Goal: Find specific page/section: Find specific page/section

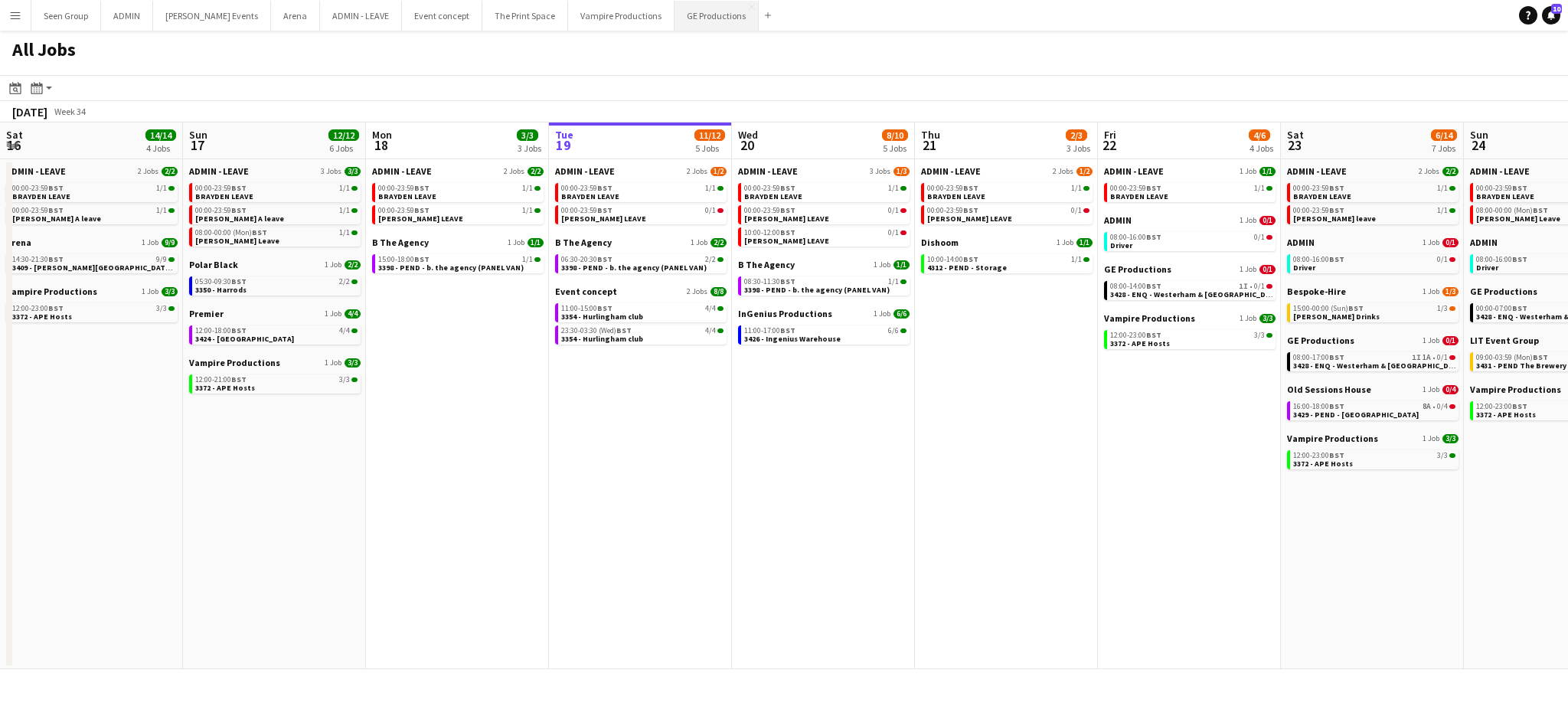
click at [690, 13] on button "GE Productions Close" at bounding box center [716, 16] width 84 height 30
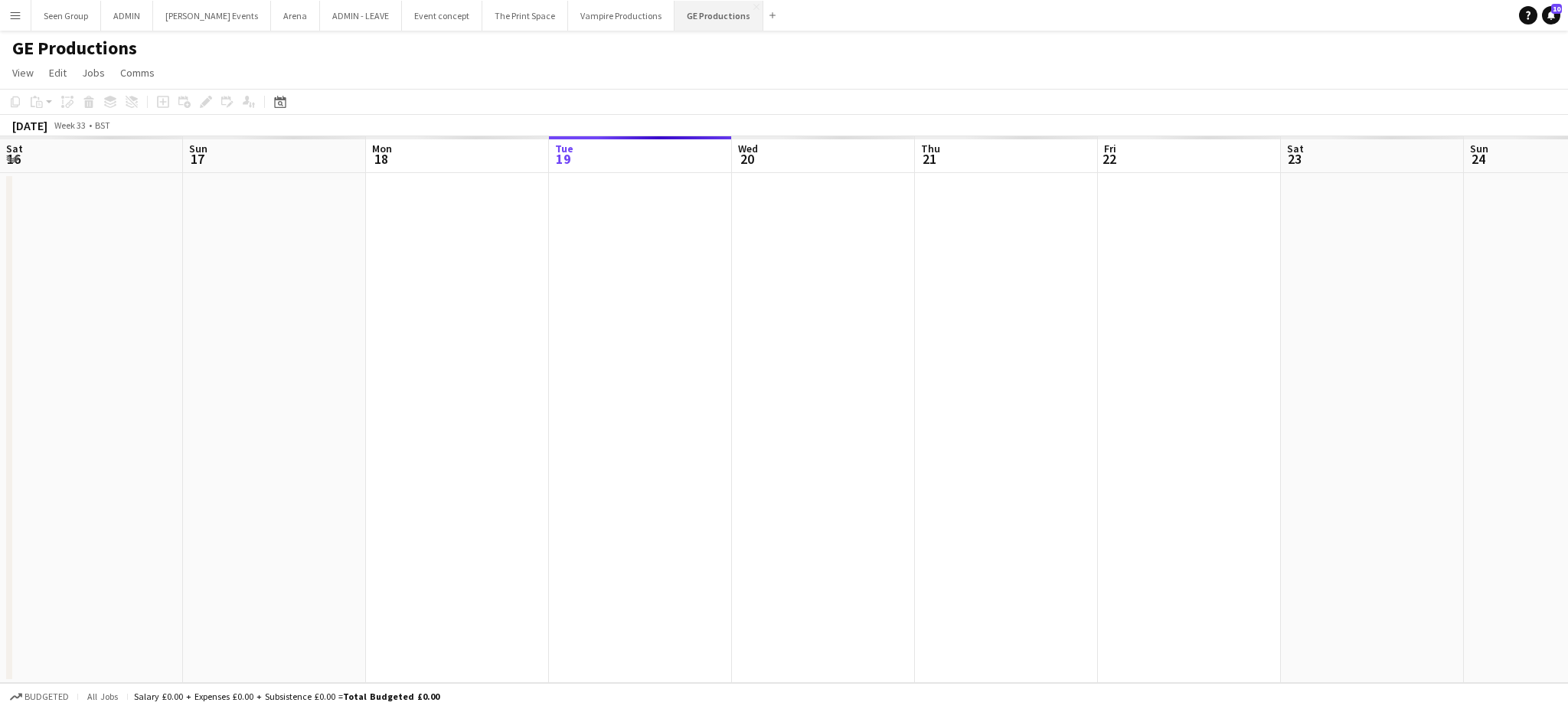
scroll to position [0, 366]
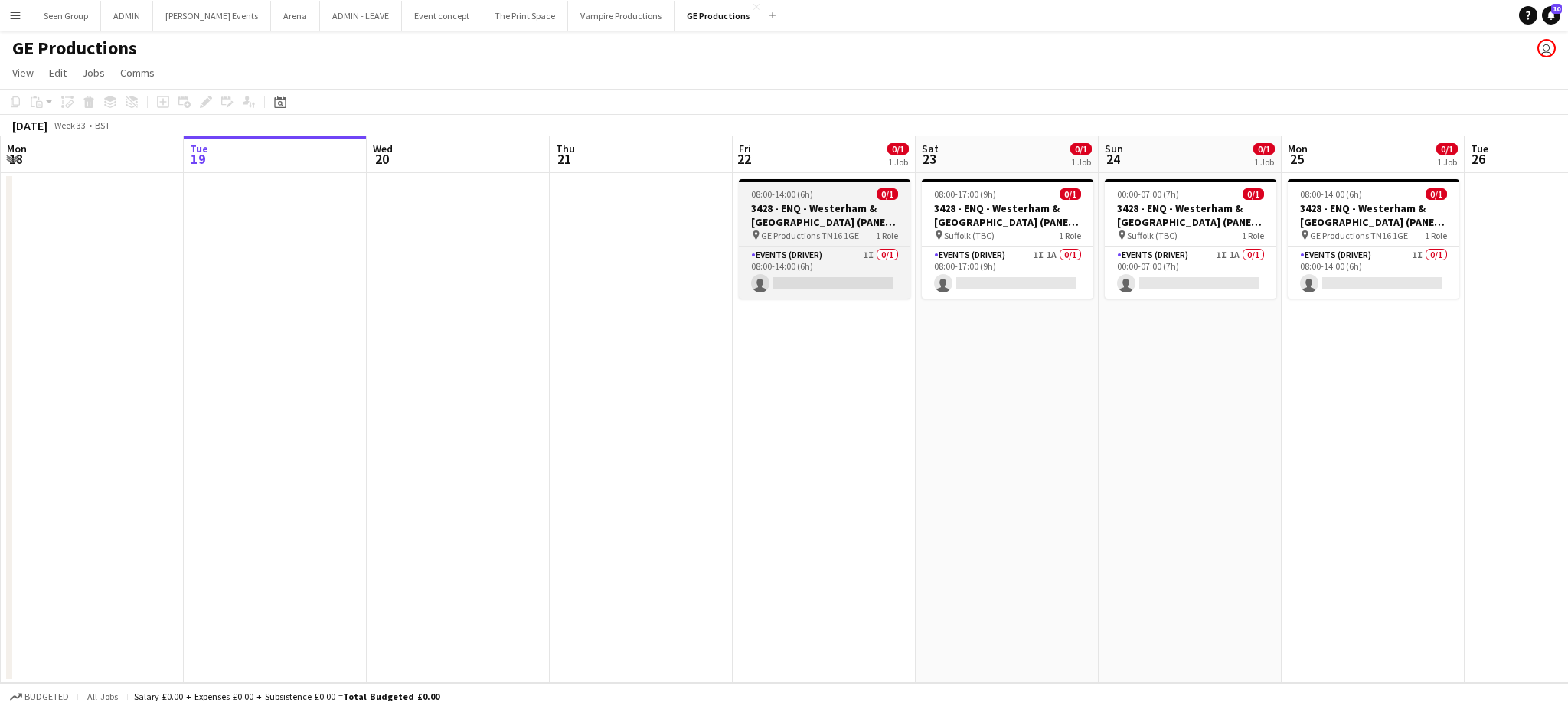
click at [818, 204] on h3 "3428 - ENQ - Westerham & [GEOGRAPHIC_DATA] (PANEL VAN)" at bounding box center [824, 214] width 172 height 28
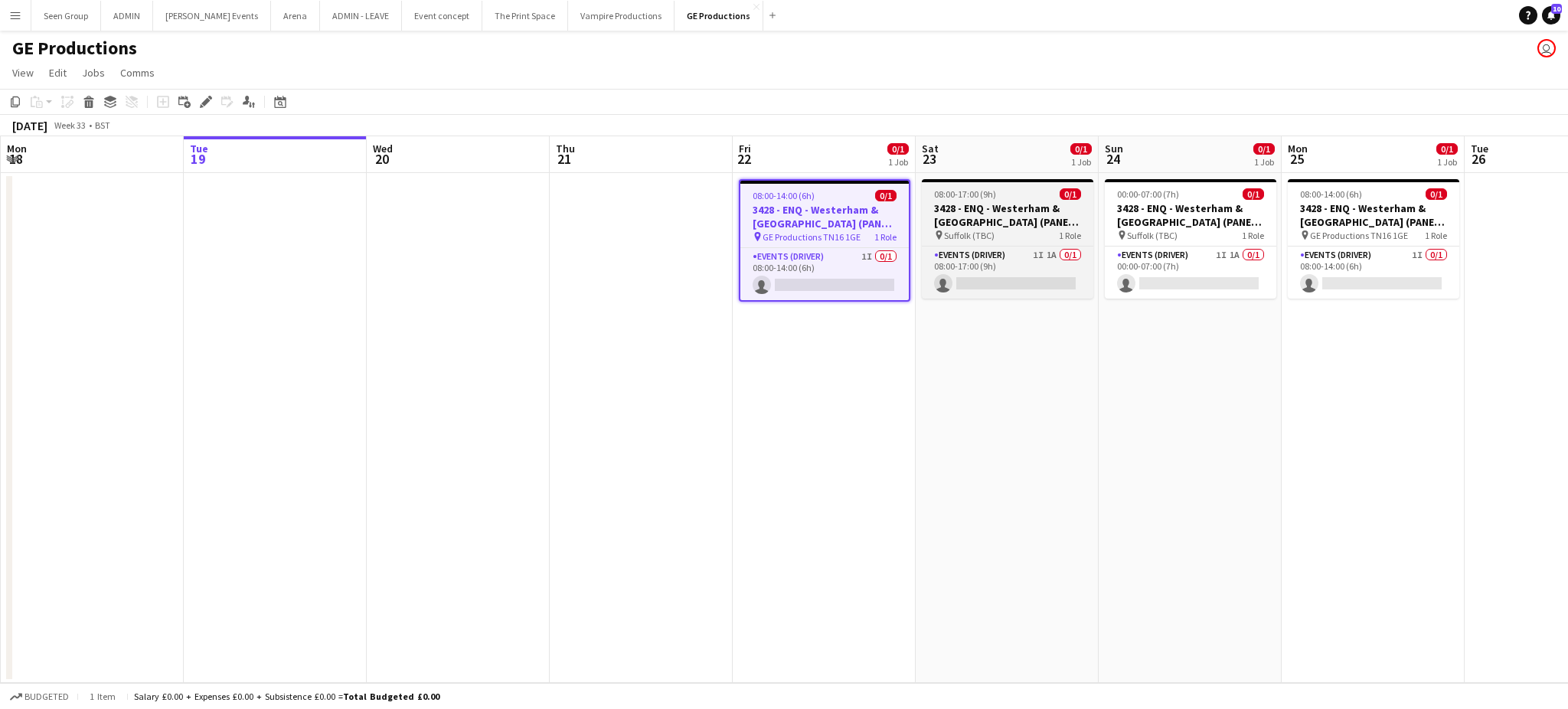
click at [978, 212] on h3 "3428 - ENQ - Westerham & [GEOGRAPHIC_DATA] (PANEL VAN)" at bounding box center [1007, 214] width 172 height 28
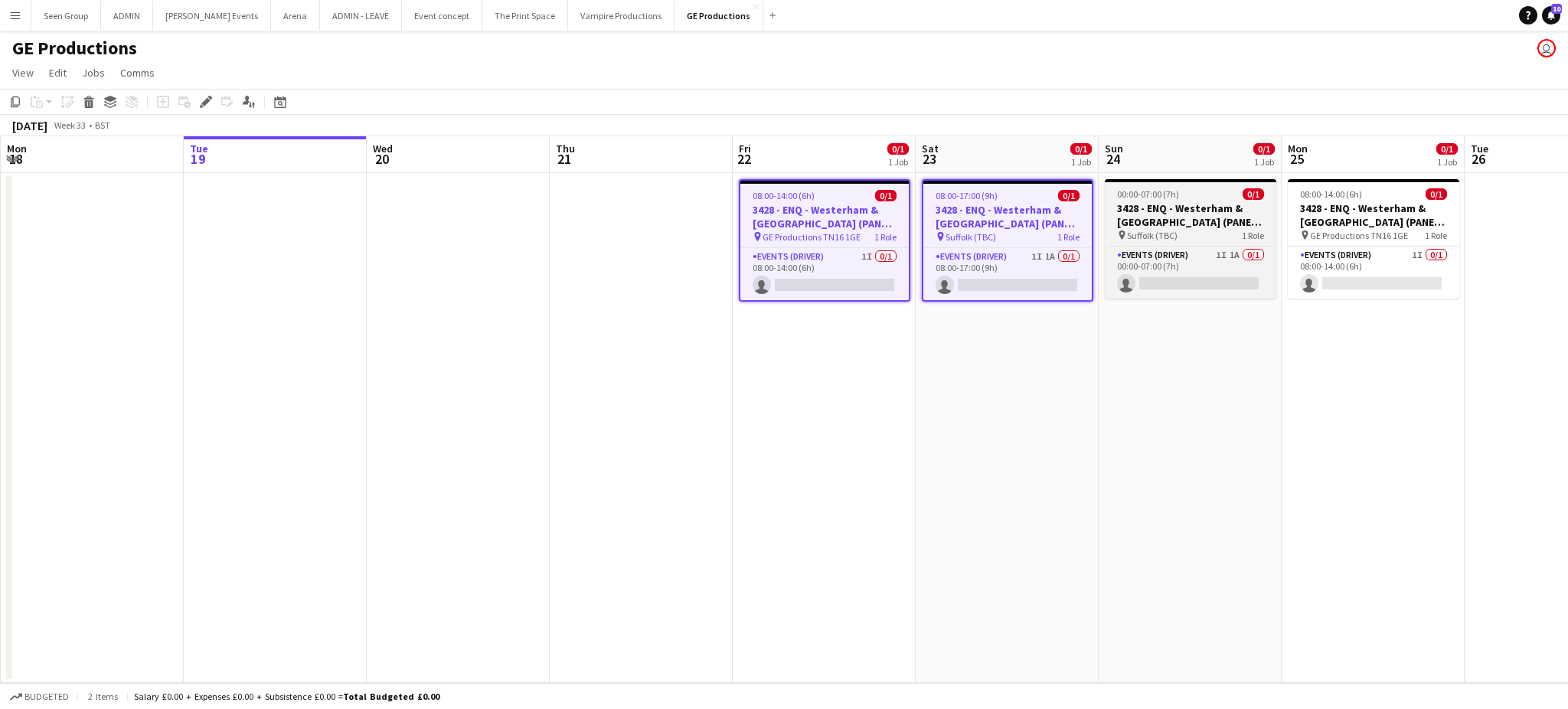
click at [1186, 205] on h3 "3428 - ENQ - Westerham & [GEOGRAPHIC_DATA] (PANEL VAN)" at bounding box center [1190, 214] width 172 height 28
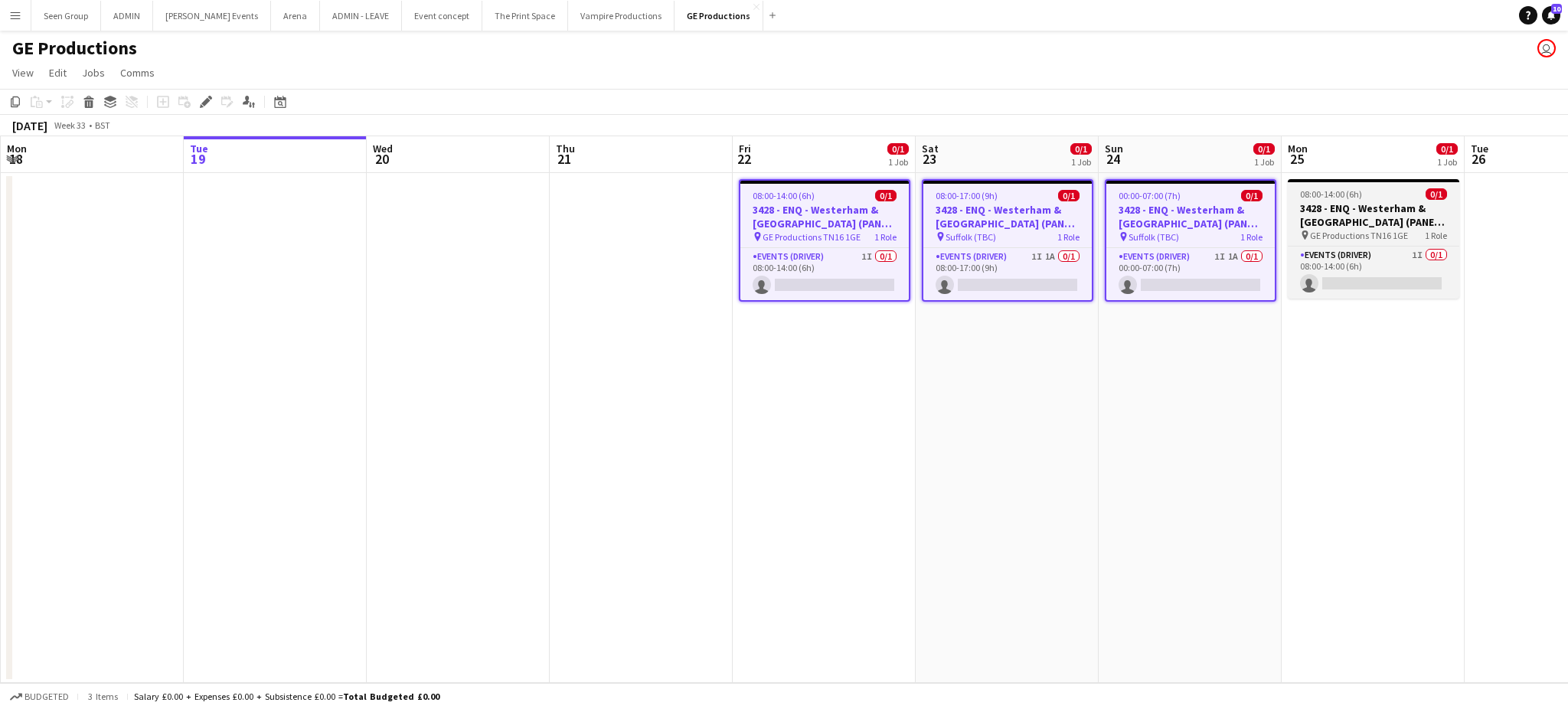
click at [1351, 207] on h3 "3428 - ENQ - Westerham & [GEOGRAPHIC_DATA] (PANEL VAN)" at bounding box center [1373, 214] width 172 height 28
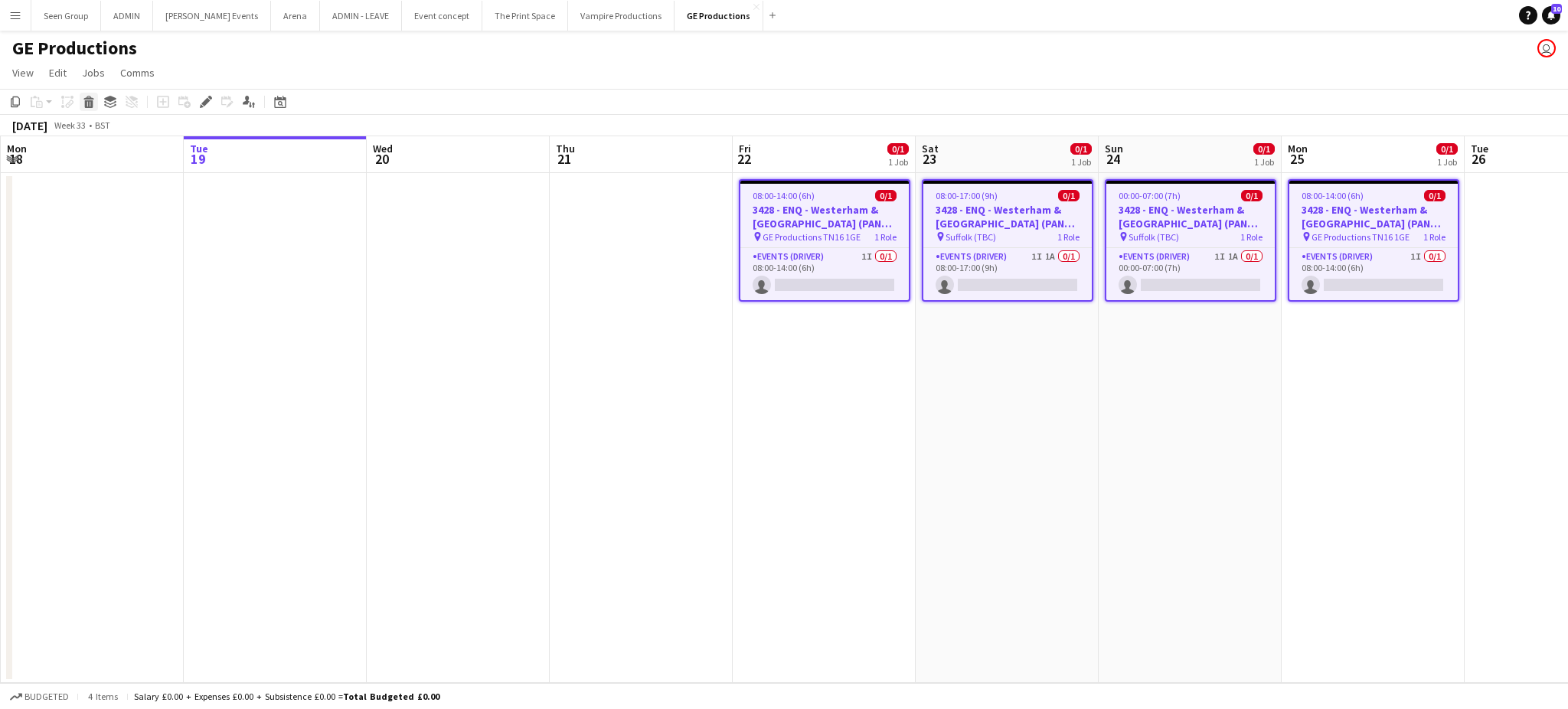
click at [83, 106] on icon "Delete" at bounding box center [89, 102] width 12 height 12
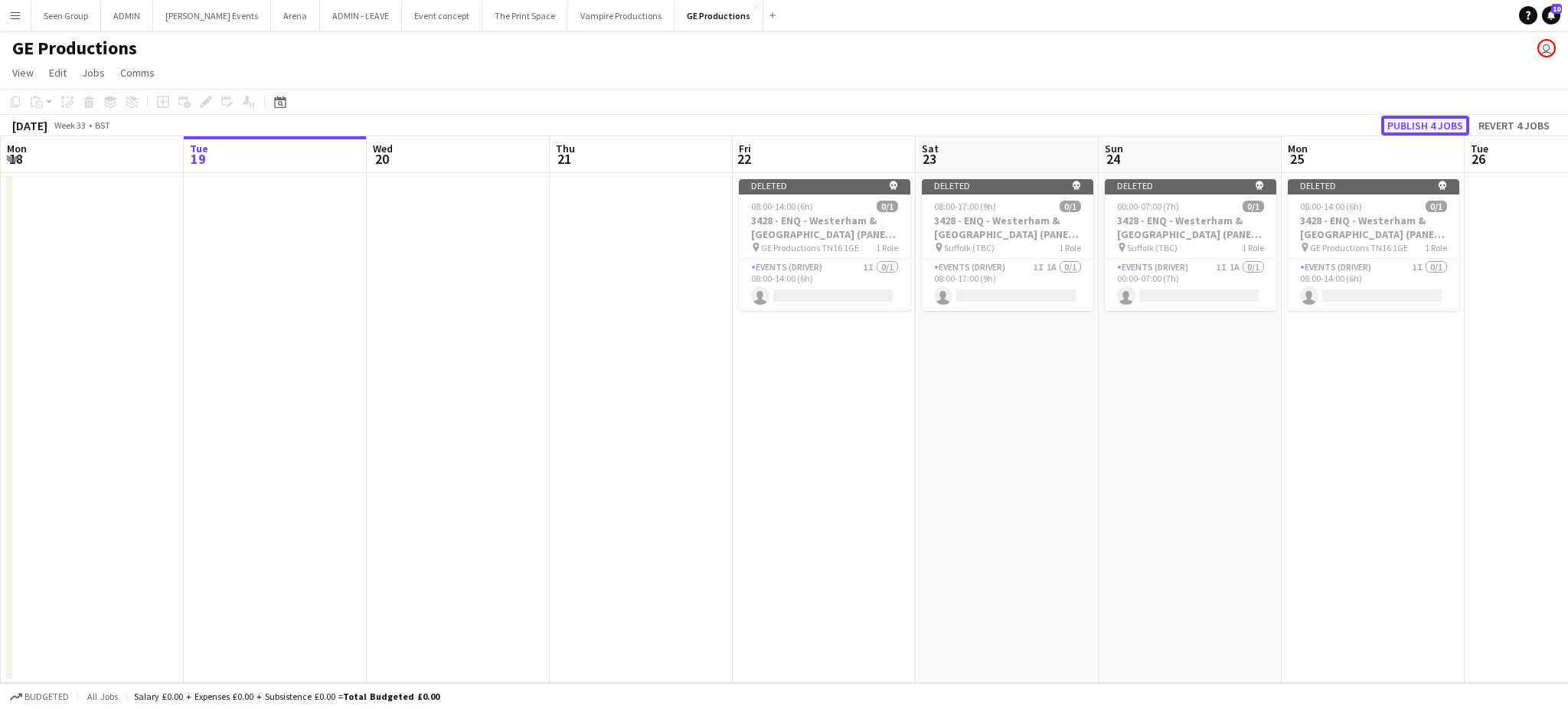
click at [1418, 118] on button "Publish 4 jobs" at bounding box center [1425, 125] width 88 height 20
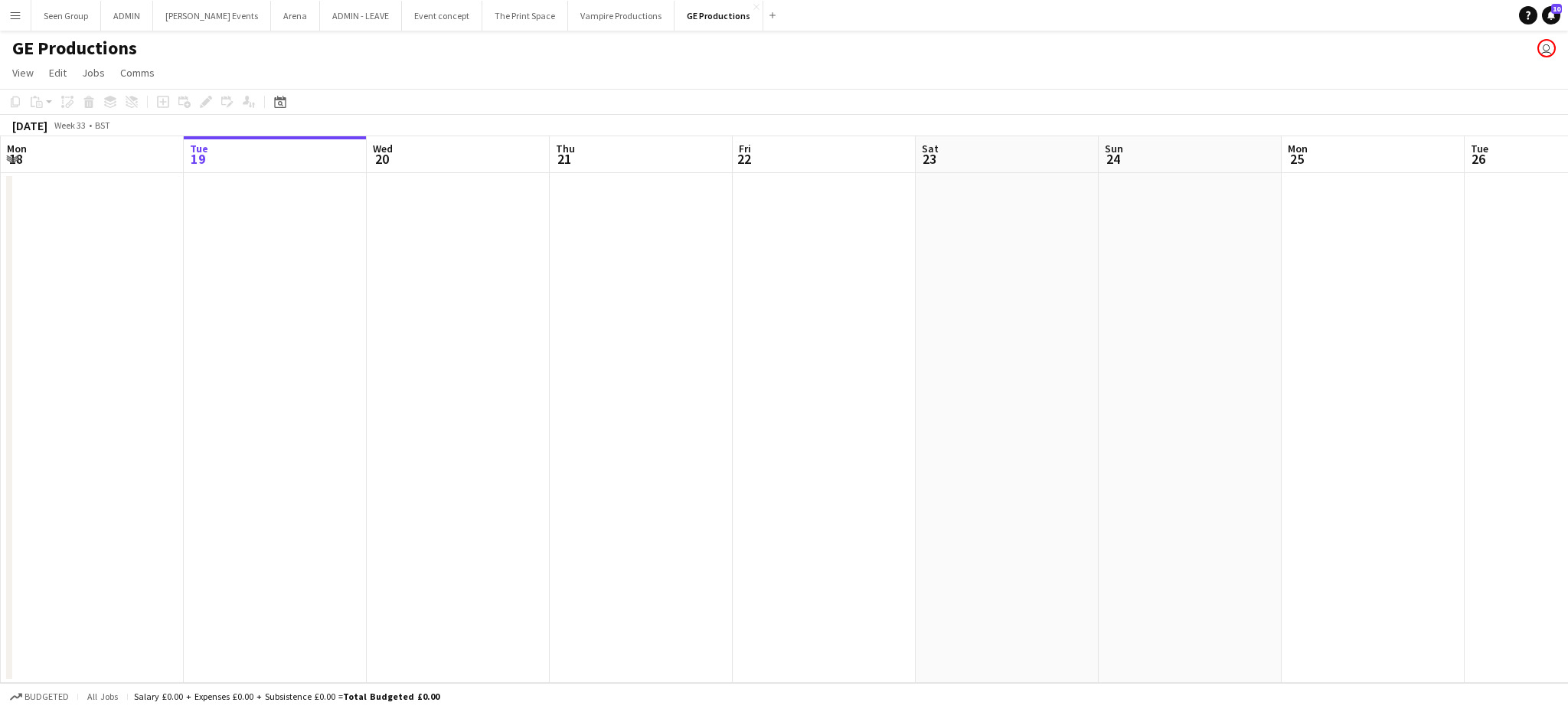
click at [18, 13] on app-icon "Menu" at bounding box center [15, 15] width 12 height 12
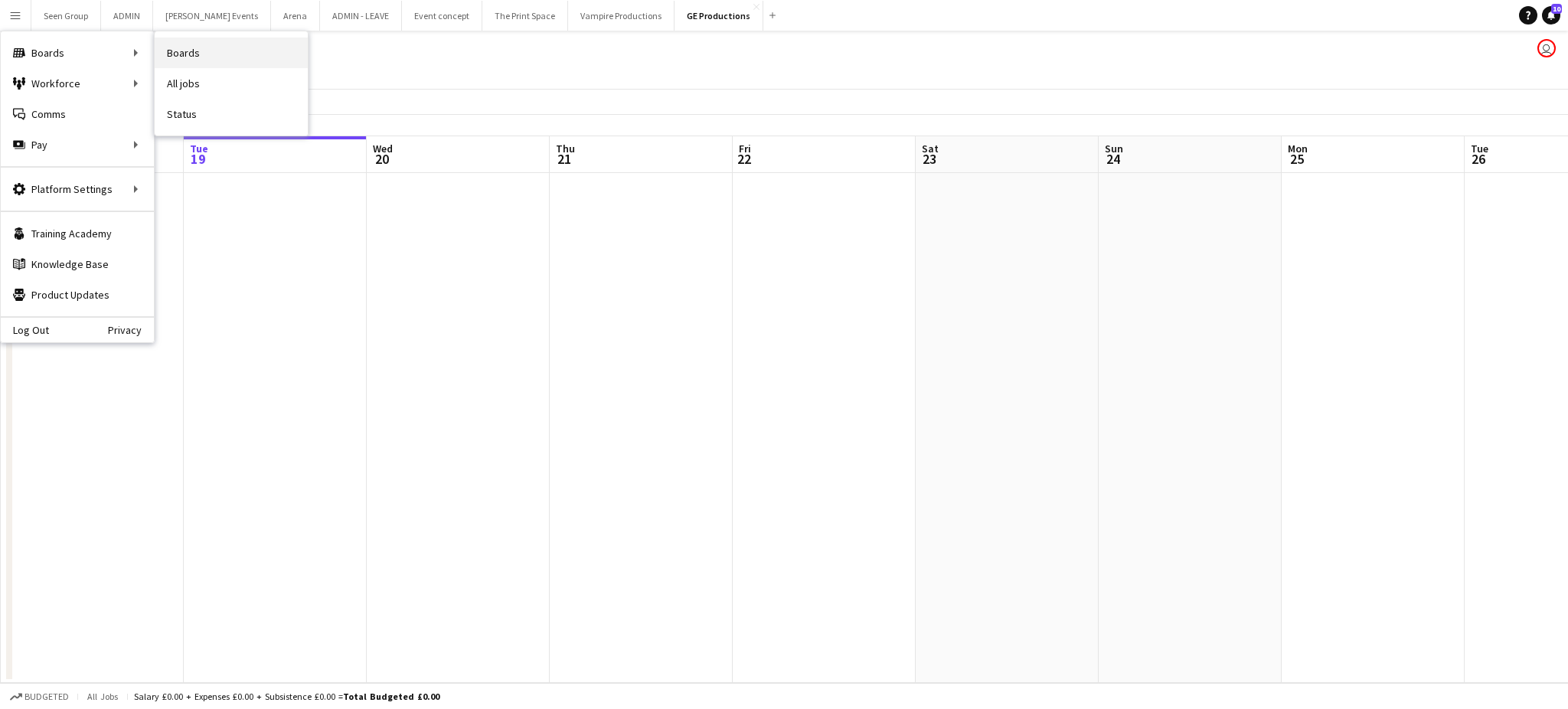
click at [194, 47] on link "Boards" at bounding box center [231, 52] width 153 height 30
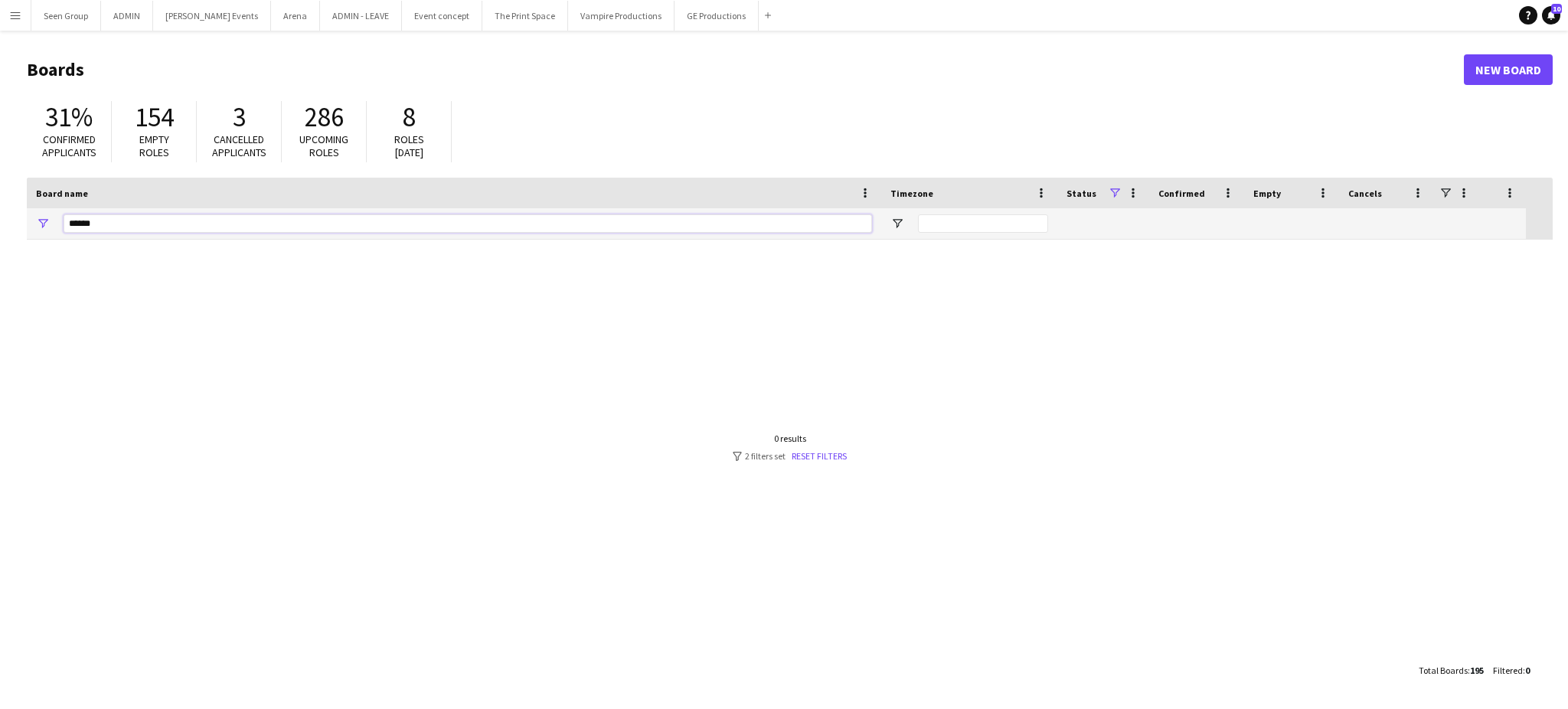
click at [225, 221] on input "******" at bounding box center [467, 223] width 808 height 19
click at [9, 15] on app-icon "Menu" at bounding box center [15, 15] width 12 height 12
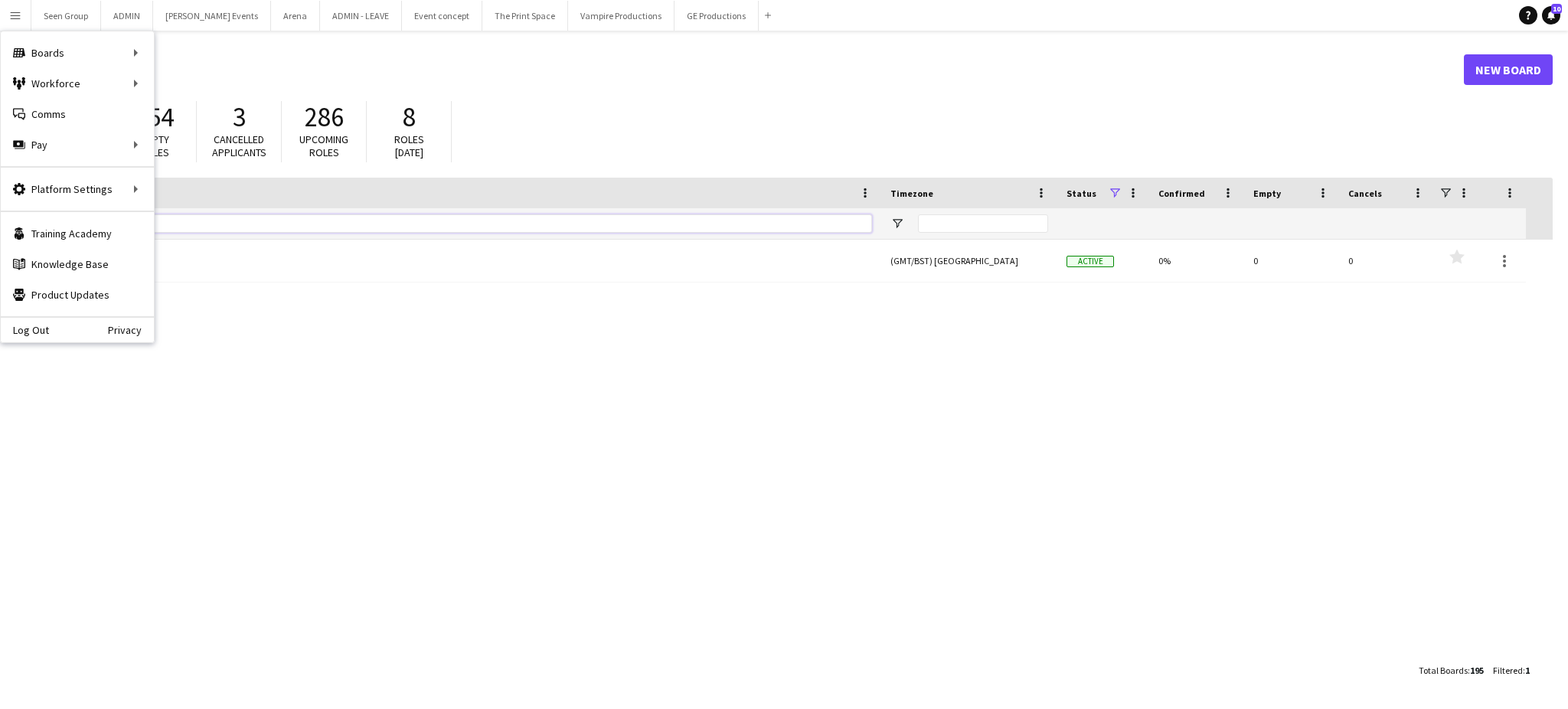
click at [204, 228] on input "****" at bounding box center [467, 223] width 808 height 19
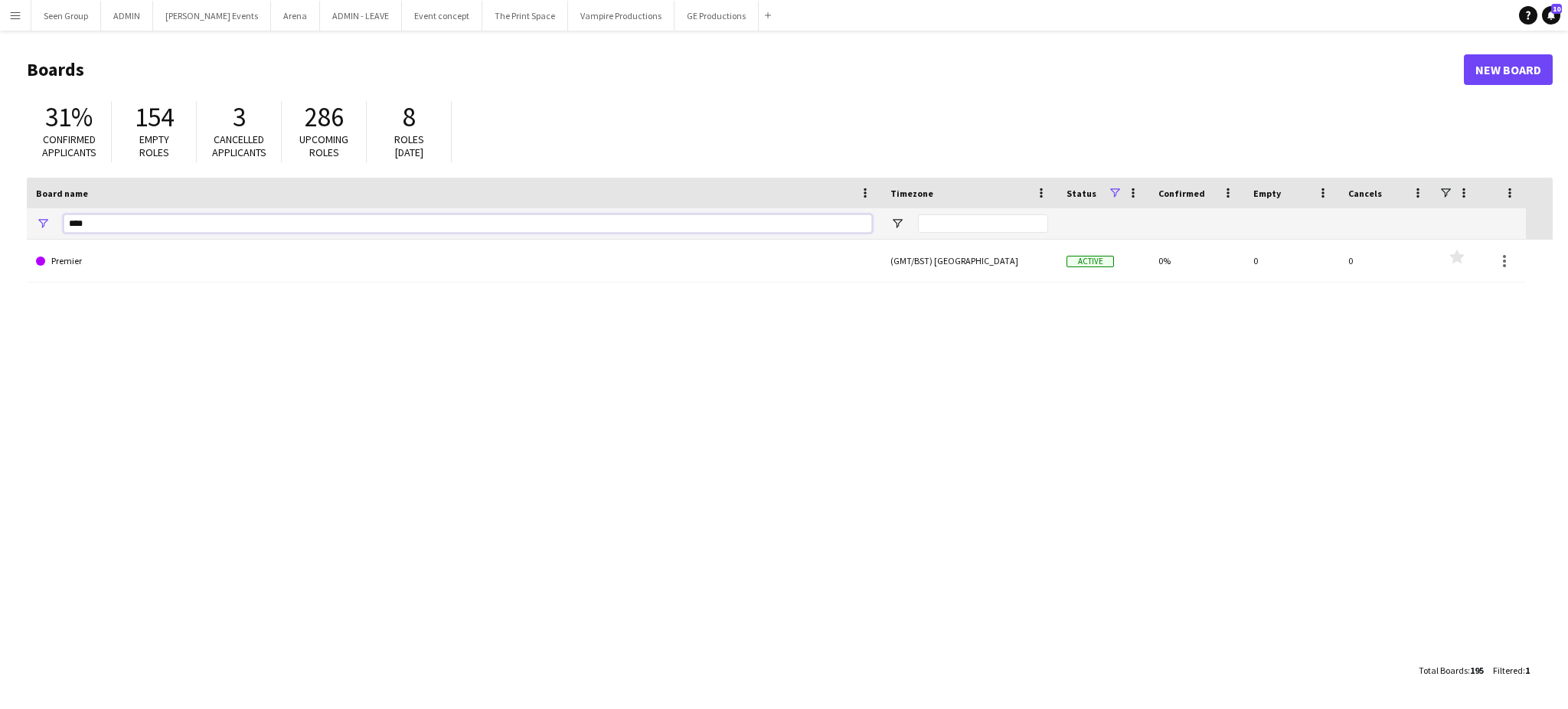
click at [204, 228] on input "****" at bounding box center [467, 223] width 808 height 19
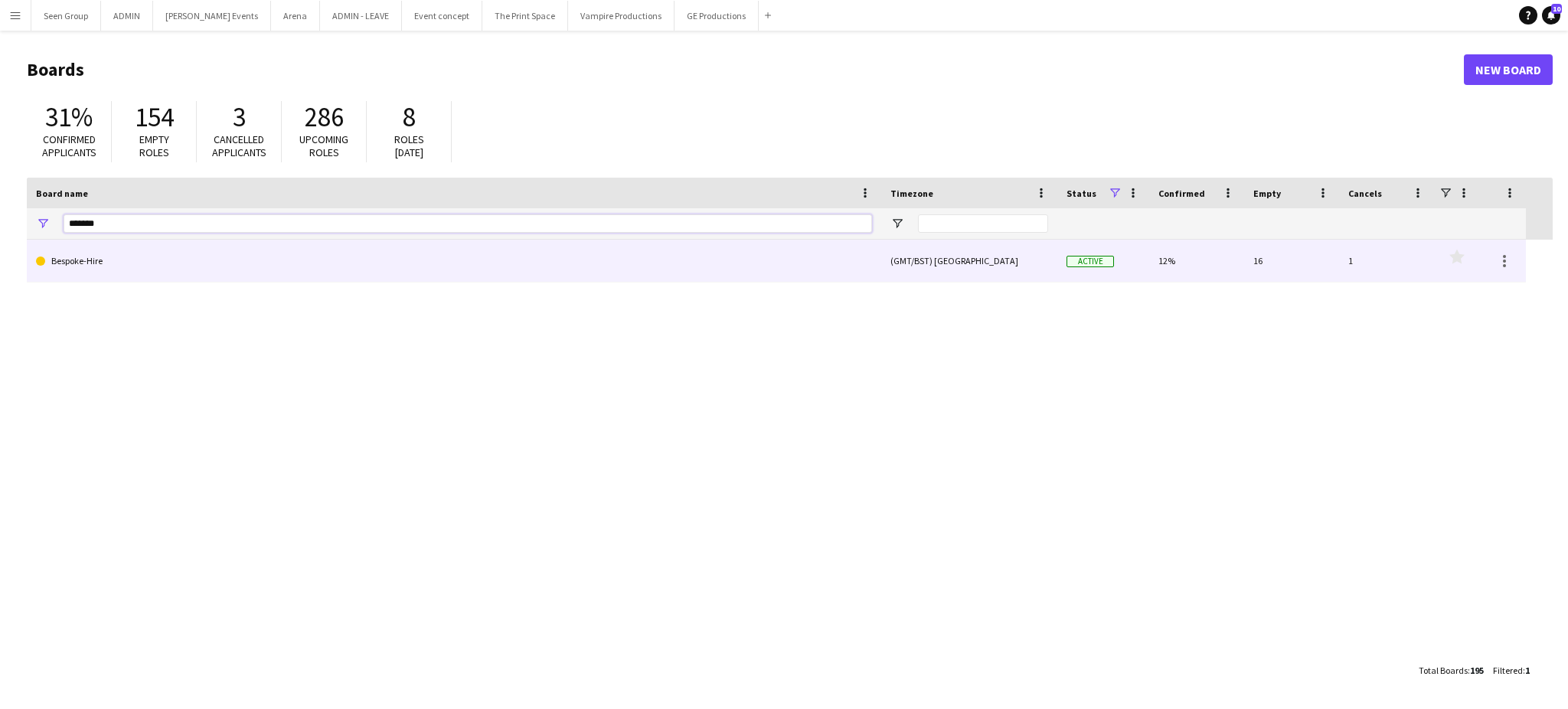
type input "*******"
click at [161, 253] on link "Bespoke-Hire" at bounding box center [454, 261] width 836 height 43
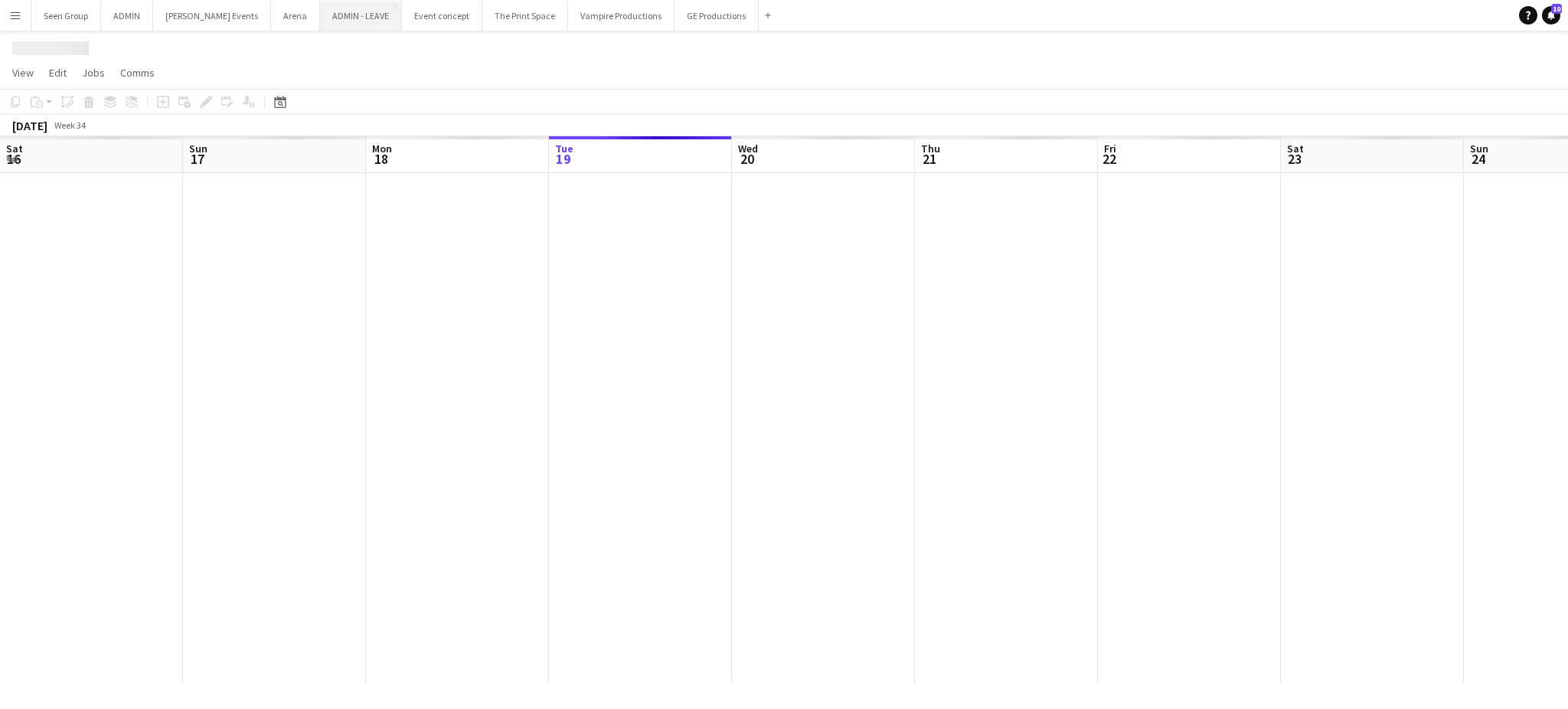
scroll to position [0, 366]
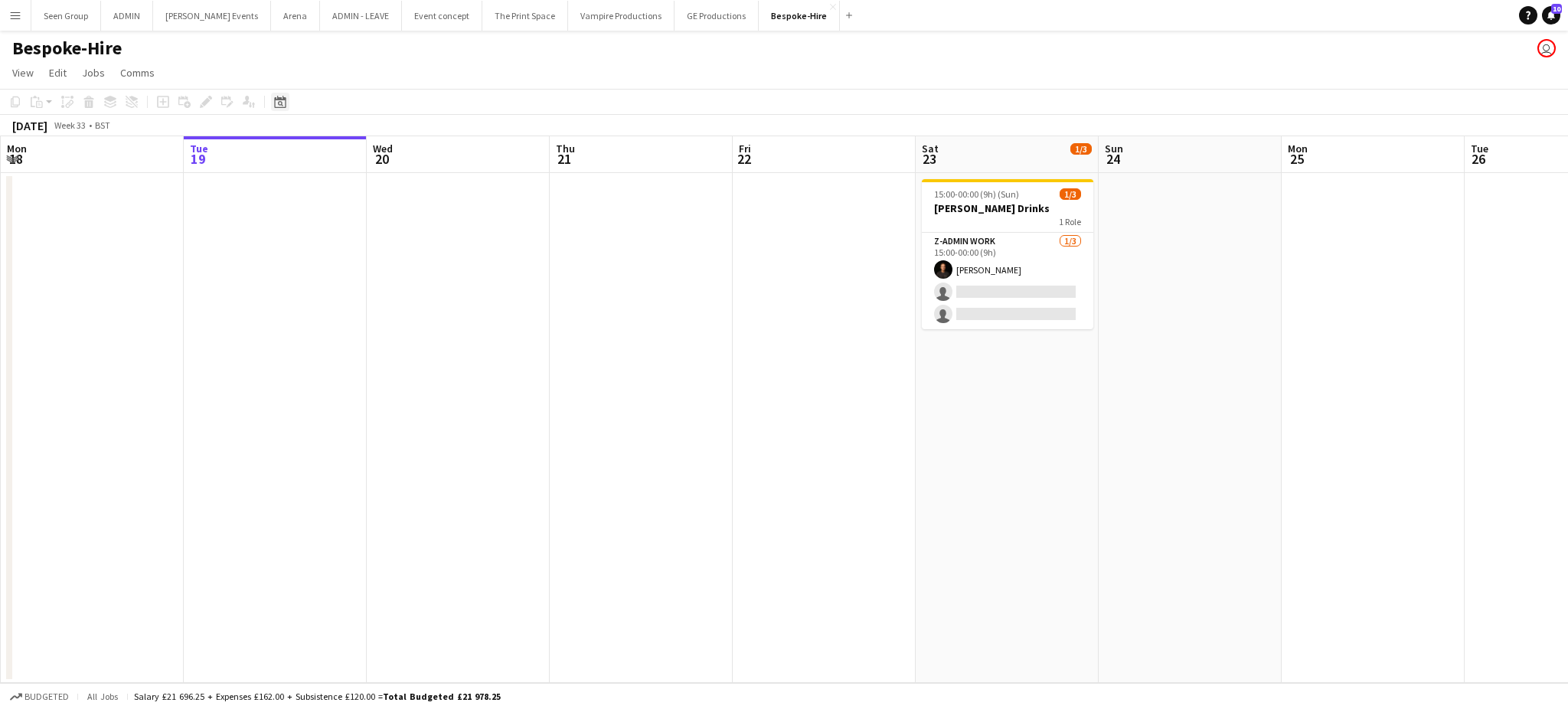
click at [279, 100] on icon at bounding box center [279, 102] width 12 height 12
click at [403, 156] on span "Next month" at bounding box center [403, 155] width 30 height 30
click at [402, 151] on span "Next month" at bounding box center [403, 155] width 30 height 30
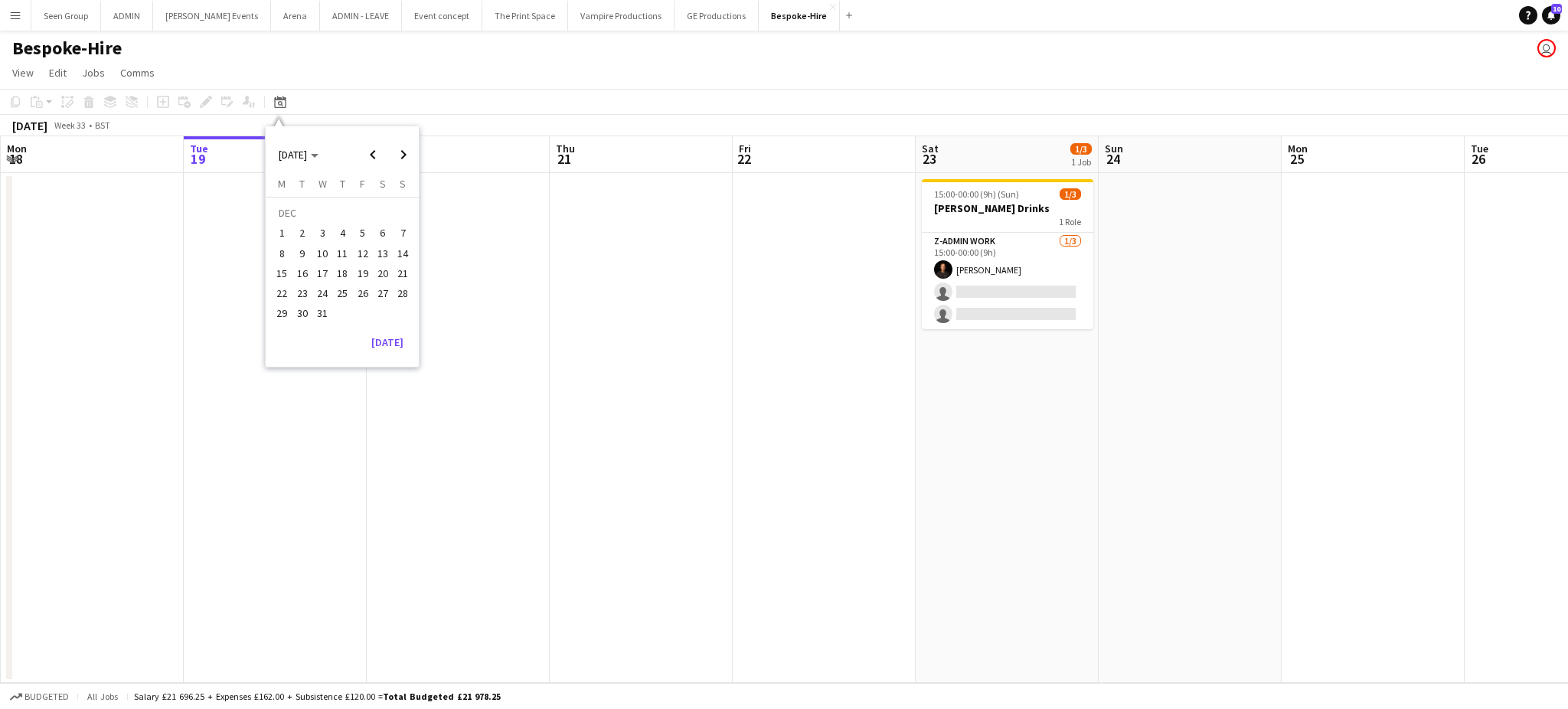
click at [299, 252] on span "9" at bounding box center [302, 254] width 19 height 19
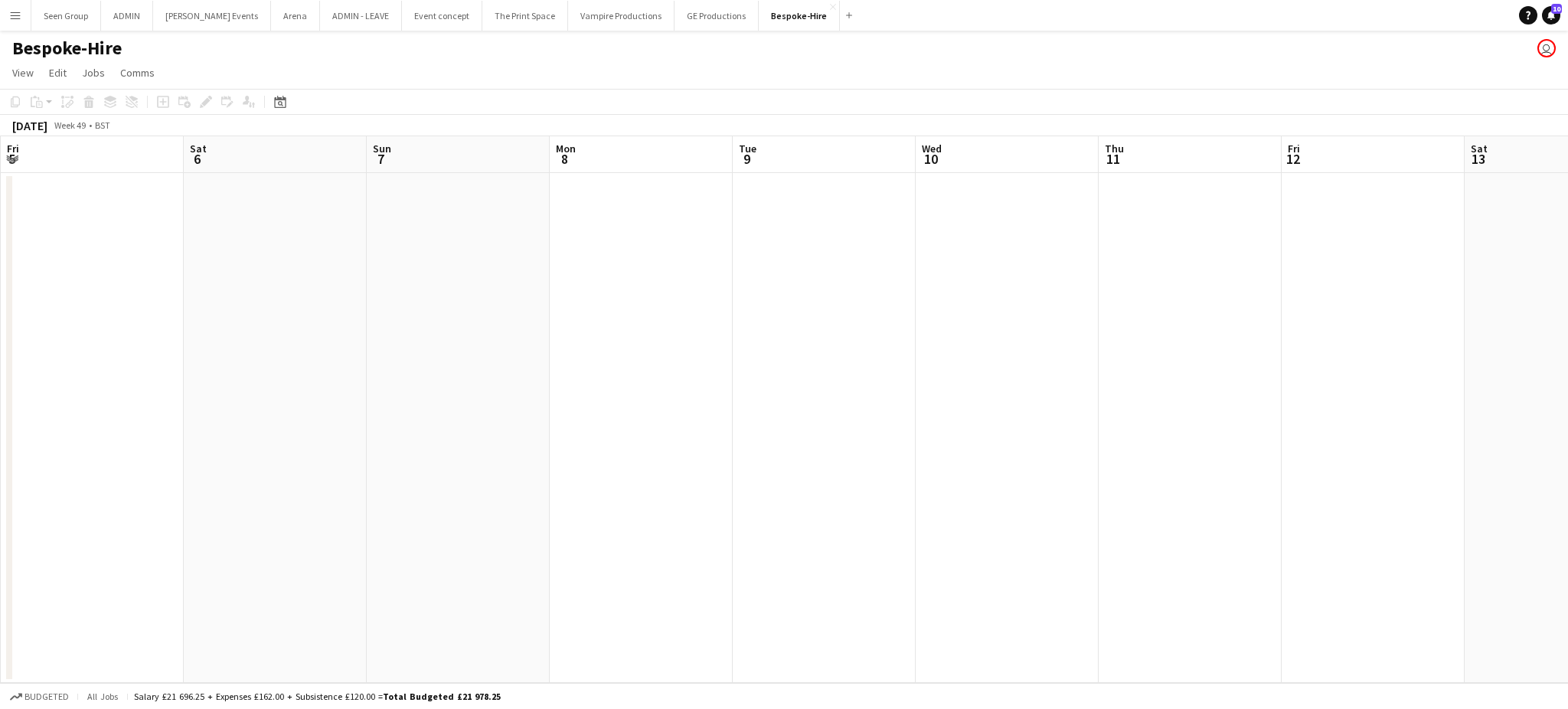
scroll to position [0, 527]
click at [279, 99] on icon at bounding box center [279, 102] width 12 height 12
click at [369, 153] on span "Previous month" at bounding box center [373, 155] width 30 height 30
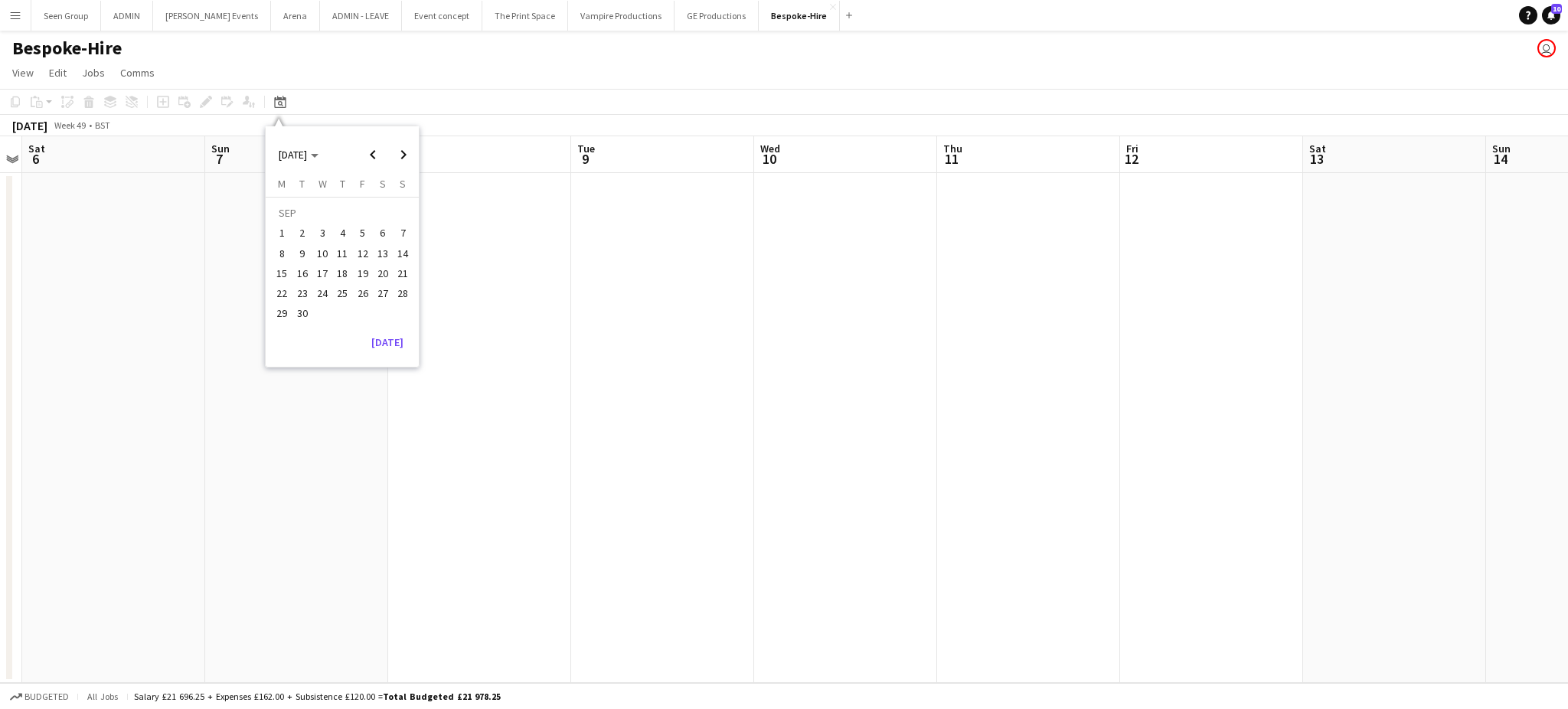
click at [361, 254] on span "12" at bounding box center [363, 254] width 19 height 19
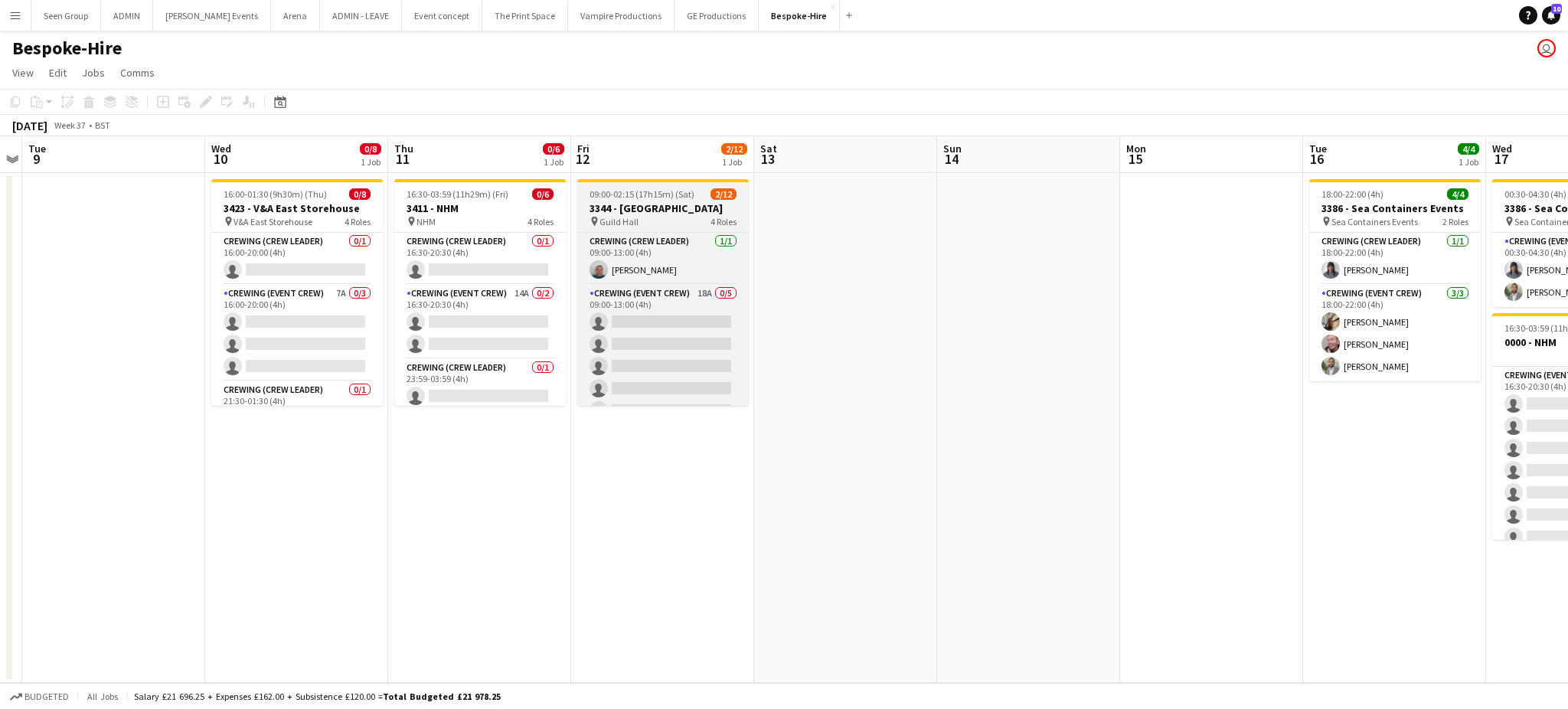
scroll to position [151, 0]
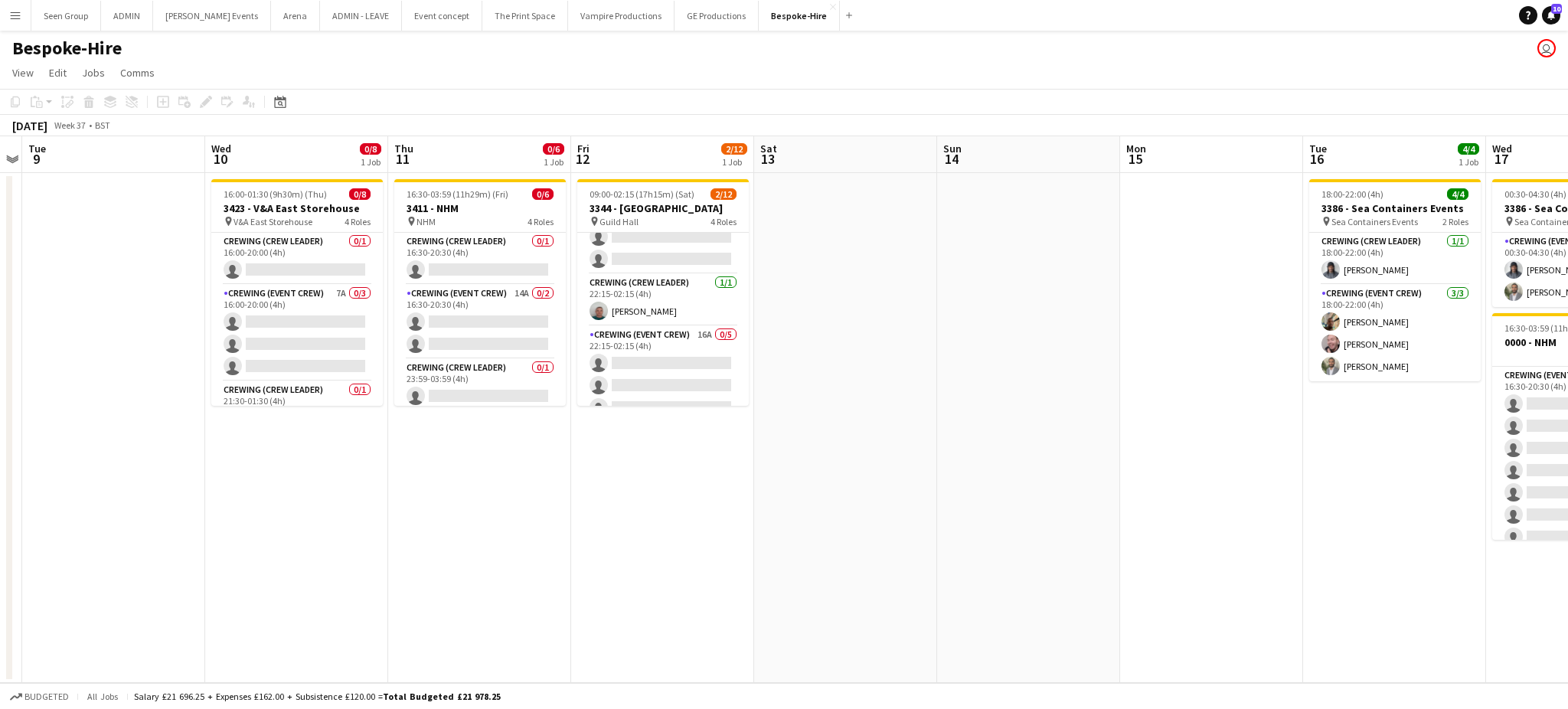
click at [929, 609] on app-date-cell at bounding box center [846, 428] width 183 height 510
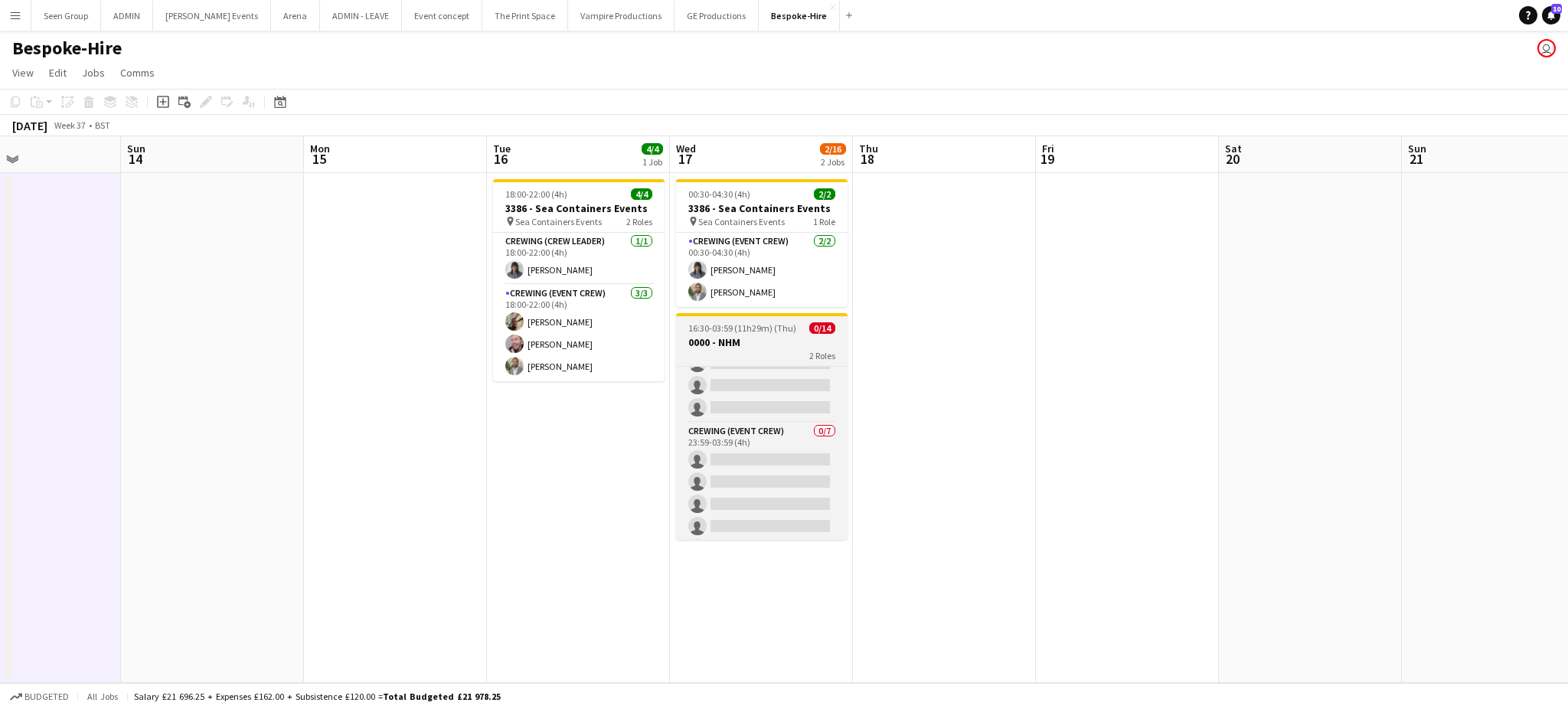
scroll to position [0, 0]
